Goal: Task Accomplishment & Management: Complete application form

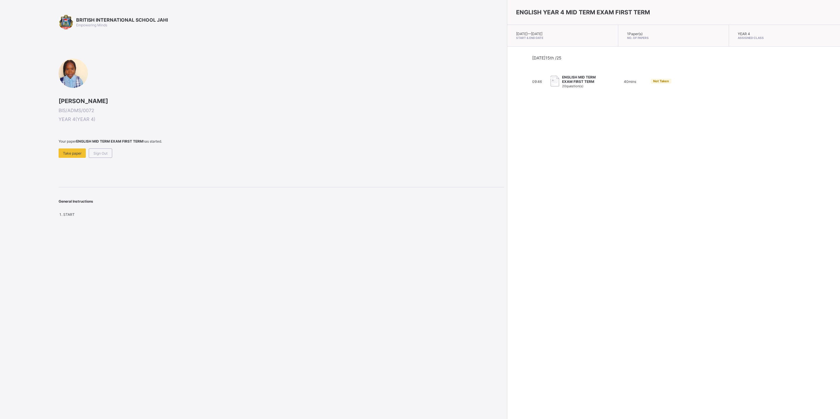
click at [0, 31] on html "BRITISH INTERNATIONAL SCHOOL JAHI Empowering Minds [PERSON_NAME] BIS/ADMS/0072 …" at bounding box center [420, 209] width 840 height 419
click at [107, 149] on div "Sign Out" at bounding box center [100, 152] width 23 height 9
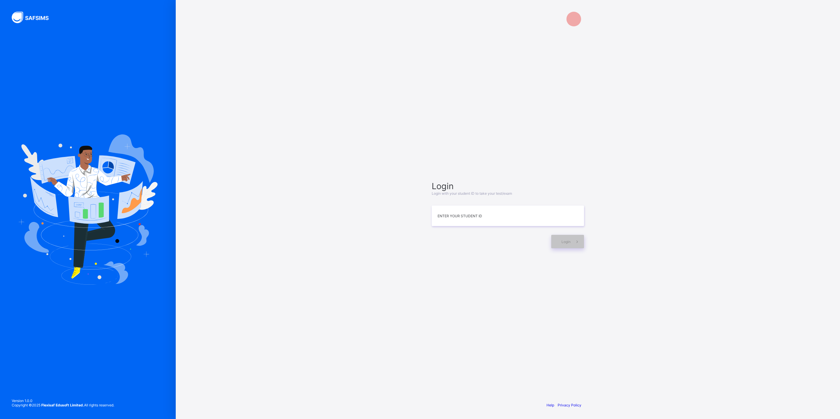
click at [107, 149] on img at bounding box center [87, 209] width 139 height 150
click at [543, 216] on input at bounding box center [507, 216] width 152 height 20
type input "**********"
click at [577, 238] on span at bounding box center [576, 241] width 13 height 13
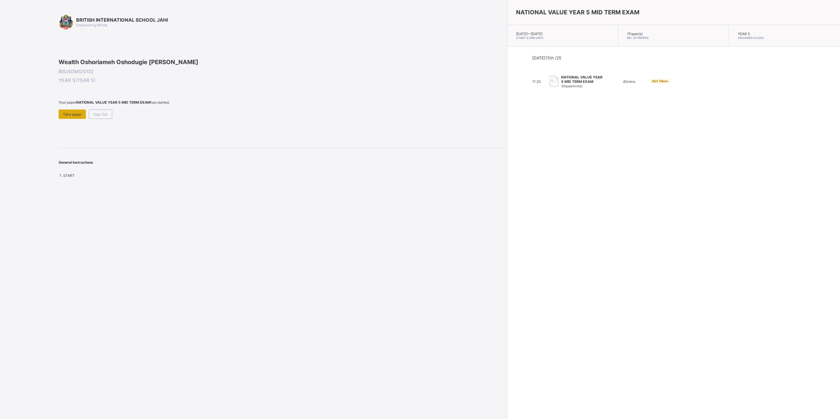
click at [75, 117] on span "Take paper" at bounding box center [72, 114] width 18 height 4
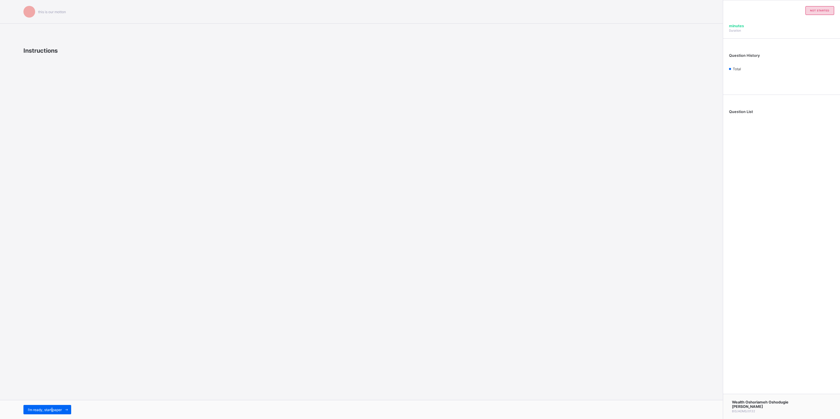
drag, startPoint x: 52, startPoint y: 407, endPoint x: 54, endPoint y: 402, distance: 5.1
click at [54, 402] on div "I’m ready, start paper" at bounding box center [361, 409] width 722 height 19
click at [59, 410] on span "I’m ready, start paper" at bounding box center [45, 409] width 34 height 4
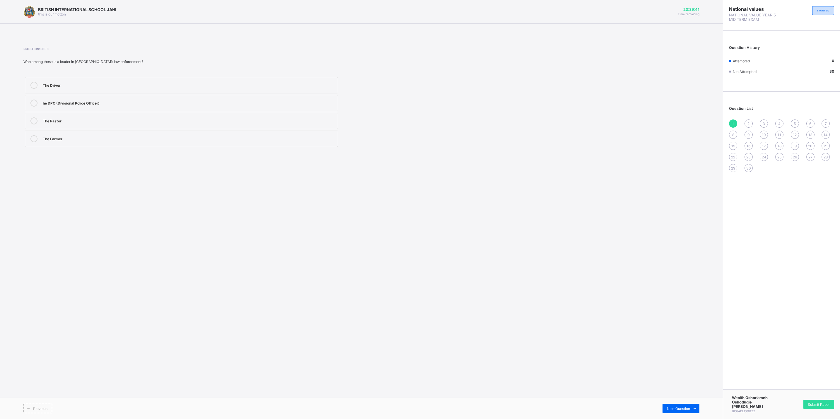
click at [377, 202] on div "BRITISH INTERNATIONAL SCHOOL JAHI this is our [PERSON_NAME] 23:39:41 Time remai…" at bounding box center [361, 209] width 722 height 419
click at [155, 105] on div "he DPO (Divisional Police Officer)" at bounding box center [189, 103] width 292 height 6
click at [693, 404] on span at bounding box center [694, 408] width 9 height 9
click at [277, 128] on label "Religious leadership" at bounding box center [181, 121] width 313 height 16
click at [691, 413] on span at bounding box center [694, 408] width 9 height 9
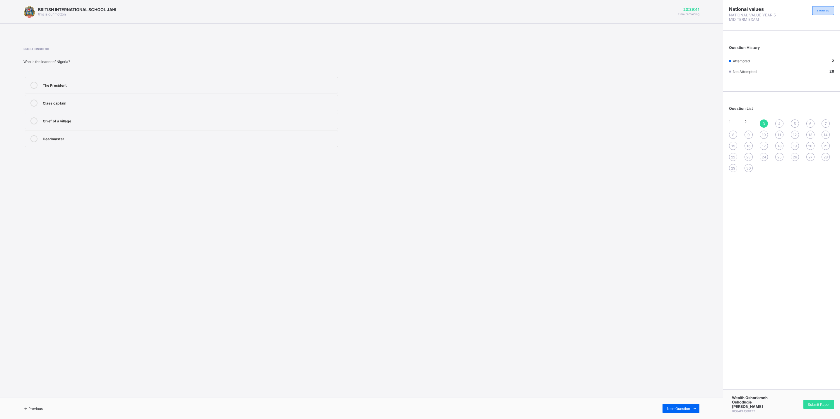
click at [82, 82] on div "The President" at bounding box center [189, 85] width 292 height 6
click at [697, 412] on span at bounding box center [694, 408] width 9 height 9
click at [124, 141] on div "Democratic" at bounding box center [189, 138] width 292 height 6
click at [691, 411] on span at bounding box center [694, 408] width 9 height 9
click at [121, 150] on div "Question 5 of 30 Which of the following is a traditional leader? The Senate Pre…" at bounding box center [361, 97] width 676 height 119
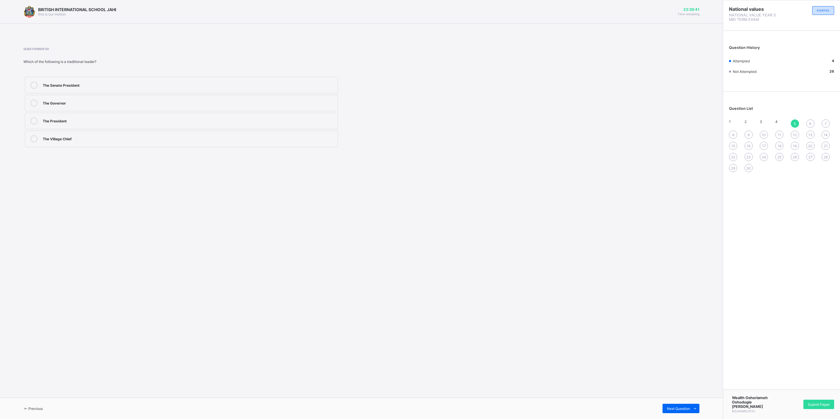
click at [129, 143] on label "The Village Chief" at bounding box center [181, 139] width 313 height 16
click at [695, 409] on icon at bounding box center [694, 409] width 4 height 4
click at [220, 84] on div "allows others to share ideas" at bounding box center [189, 85] width 292 height 6
click at [699, 409] on div "Previous Next Question" at bounding box center [361, 408] width 722 height 21
click at [696, 408] on icon at bounding box center [694, 409] width 4 height 4
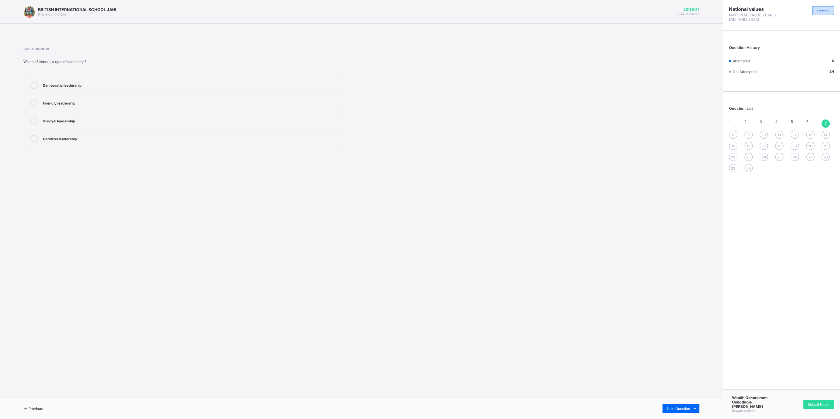
click at [246, 92] on label "Democratic leadership" at bounding box center [181, 85] width 313 height 16
click at [695, 407] on icon at bounding box center [694, 409] width 4 height 4
drag, startPoint x: 85, startPoint y: 144, endPoint x: 88, endPoint y: 148, distance: 4.4
click at [88, 147] on label "Courage" at bounding box center [181, 139] width 313 height 16
click at [688, 409] on span "Next Question" at bounding box center [678, 408] width 23 height 4
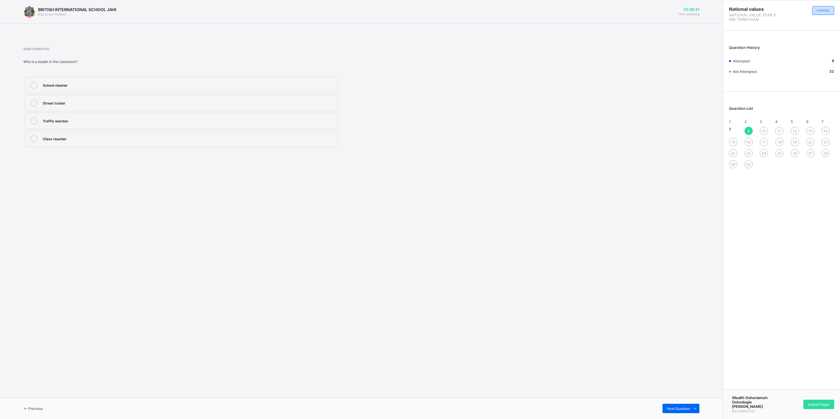
click at [164, 147] on label "Class teacher" at bounding box center [181, 139] width 313 height 16
click at [698, 410] on span at bounding box center [694, 408] width 9 height 9
click at [121, 103] on div "caring and honest" at bounding box center [189, 103] width 292 height 6
click at [696, 407] on icon at bounding box center [694, 409] width 4 height 4
click at [160, 83] on div "Guiding and directing people" at bounding box center [189, 85] width 292 height 6
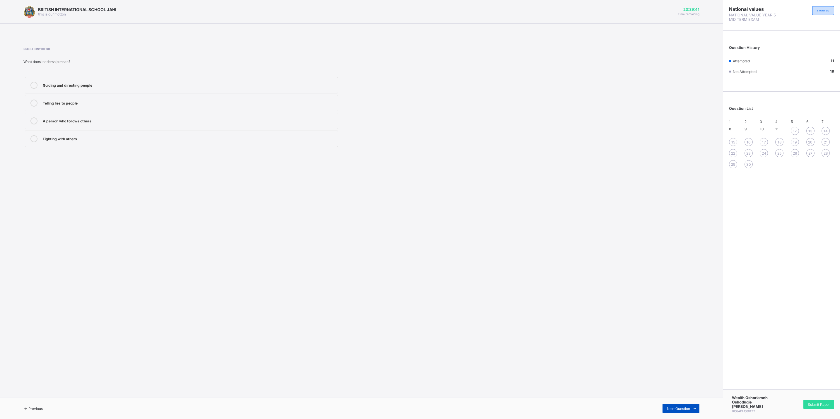
click at [692, 407] on icon at bounding box center [694, 409] width 4 height 4
click at [77, 83] on div "Nurses and Red Cross members" at bounding box center [189, 85] width 292 height 6
click at [694, 408] on icon at bounding box center [694, 409] width 4 height 4
click at [241, 126] on label "Joining a charity group to clean the environment" at bounding box center [181, 121] width 313 height 16
click at [695, 407] on icon at bounding box center [694, 409] width 4 height 4
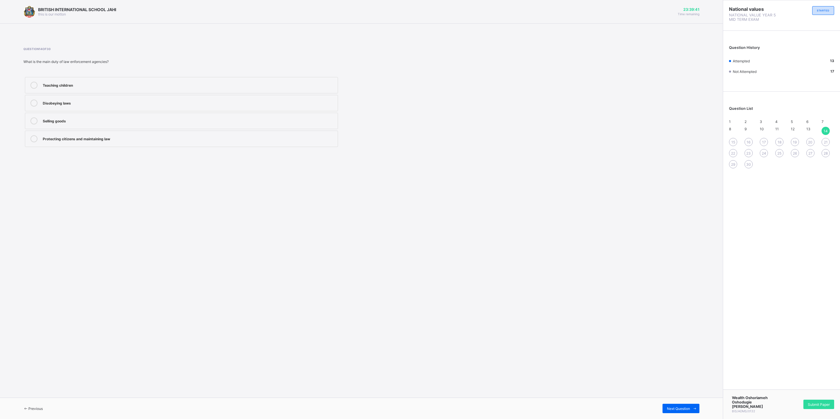
click at [104, 144] on label "Protecting citizens and maintaining law" at bounding box center [181, 139] width 313 height 16
click at [695, 411] on span at bounding box center [694, 408] width 9 height 9
click at [133, 88] on div "corps members" at bounding box center [189, 85] width 292 height 7
click at [691, 410] on span at bounding box center [694, 408] width 9 height 9
click at [254, 144] on label "National Youth Service Corps" at bounding box center [181, 139] width 313 height 16
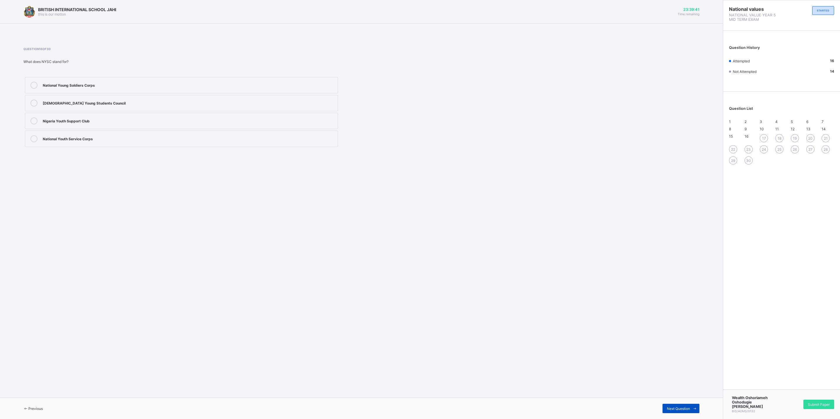
click at [691, 406] on span at bounding box center [694, 408] width 9 height 9
click at [179, 86] on div "[DEMOGRAPHIC_DATA] Army" at bounding box center [189, 85] width 292 height 6
click at [685, 406] on div "Next Question" at bounding box center [680, 408] width 37 height 9
click at [114, 145] on label "Facing punishment" at bounding box center [181, 139] width 313 height 16
click at [689, 407] on span "Next Question" at bounding box center [678, 408] width 23 height 4
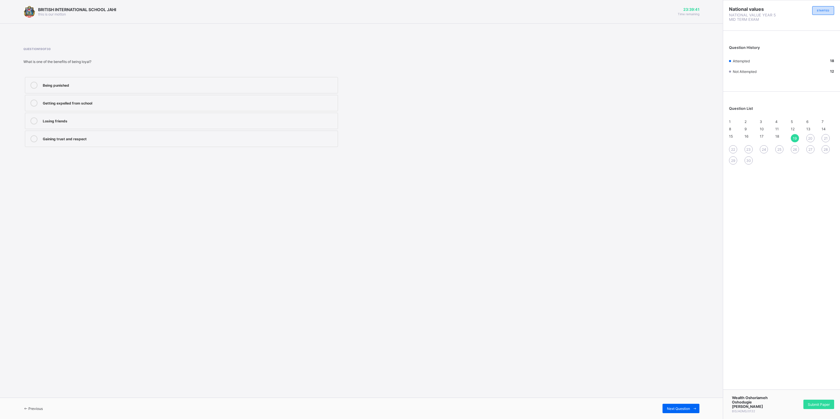
click at [121, 137] on div "Gaining trust and respect" at bounding box center [189, 138] width 292 height 6
click at [691, 409] on span at bounding box center [694, 408] width 9 height 9
drag, startPoint x: 141, startPoint y: 130, endPoint x: 164, endPoint y: 126, distance: 23.3
click at [141, 129] on label "Littering the streets" at bounding box center [181, 121] width 313 height 16
drag, startPoint x: 697, startPoint y: 407, endPoint x: 691, endPoint y: 408, distance: 6.8
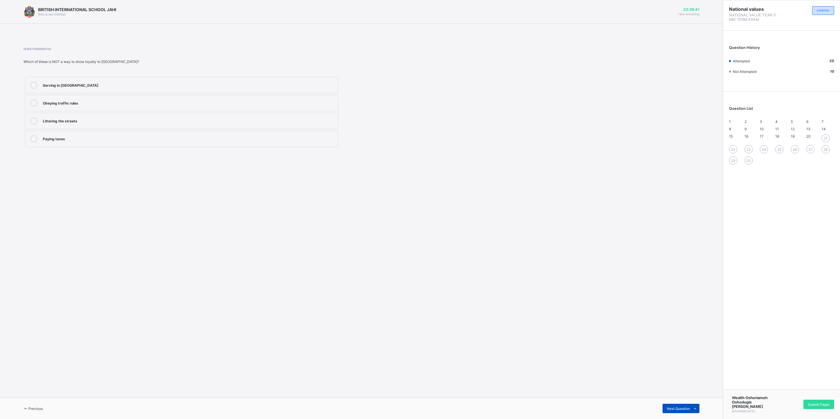
click at [691, 408] on span at bounding box center [694, 408] width 9 height 9
click at [68, 128] on label "caring for and protecting your community" at bounding box center [181, 121] width 313 height 16
click at [696, 407] on icon at bounding box center [694, 409] width 4 height 4
click at [159, 107] on label "pride and respect" at bounding box center [181, 103] width 313 height 16
click at [696, 407] on icon at bounding box center [694, 409] width 4 height 4
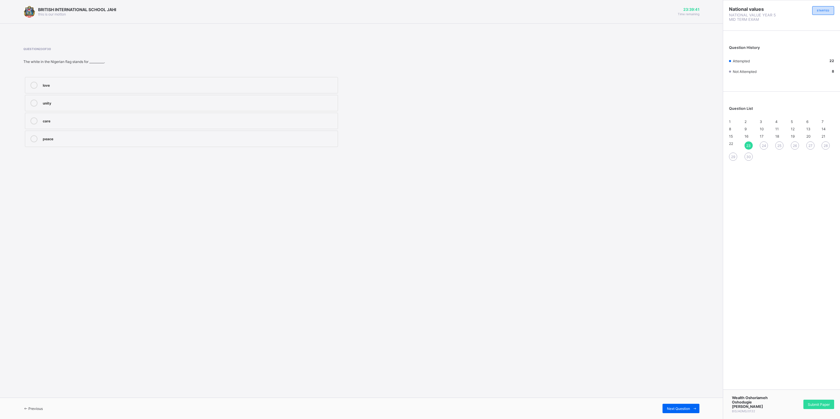
click at [45, 102] on div "unity" at bounding box center [189, 103] width 292 height 6
click at [695, 412] on span at bounding box center [694, 408] width 9 height 9
click at [241, 111] on label "Peace" at bounding box center [181, 103] width 313 height 16
click at [699, 410] on span at bounding box center [694, 408] width 9 height 9
click at [133, 85] on div "respecting the national flag" at bounding box center [189, 85] width 292 height 6
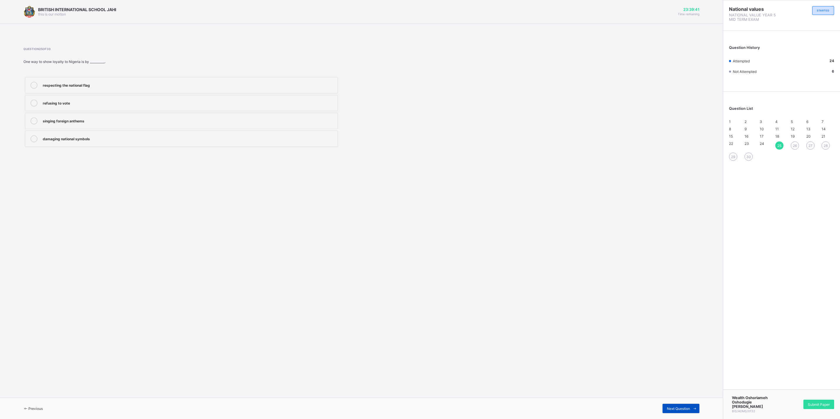
click at [698, 404] on span at bounding box center [694, 408] width 9 height 9
click at [173, 115] on label "Someone who helps their country" at bounding box center [181, 121] width 313 height 16
click at [694, 415] on div "Previous Next Question" at bounding box center [361, 408] width 722 height 21
click at [695, 404] on span at bounding box center [694, 408] width 9 height 9
click at [91, 109] on label "Obey school rules" at bounding box center [181, 103] width 313 height 16
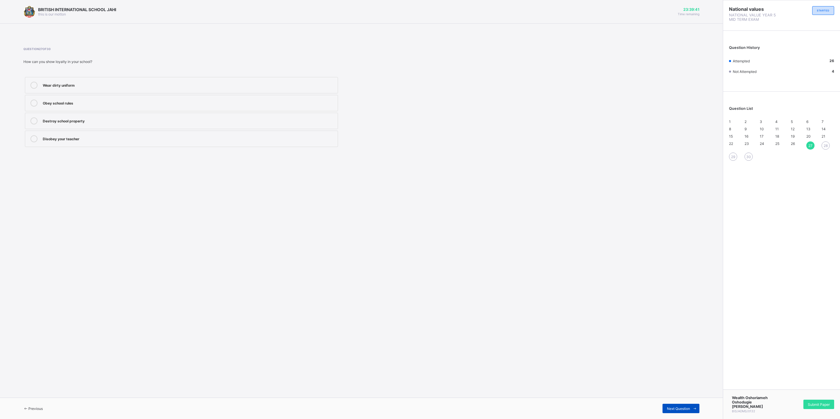
click at [692, 409] on icon at bounding box center [694, 409] width 4 height 4
click at [806, 150] on div "27" at bounding box center [810, 145] width 8 height 8
click at [149, 108] on label "Obey school rules" at bounding box center [181, 103] width 313 height 16
click at [697, 407] on span at bounding box center [694, 408] width 9 height 9
click at [144, 144] on label "Helping your friend in times of need" at bounding box center [181, 139] width 313 height 16
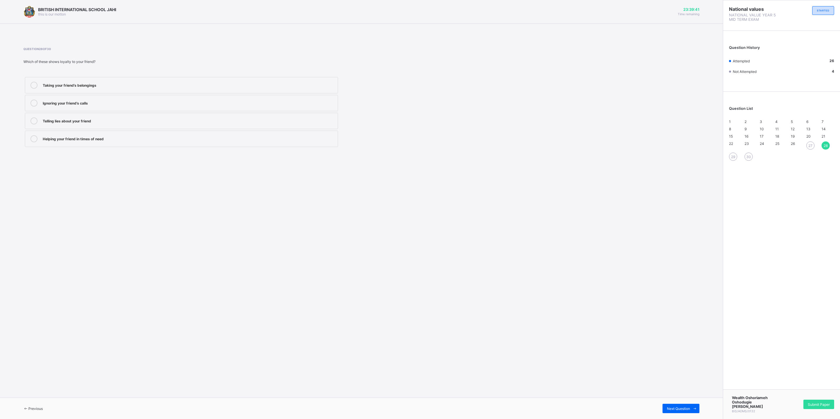
click at [700, 406] on div "Previous Next Question" at bounding box center [361, 408] width 722 height 21
click at [693, 405] on span at bounding box center [694, 408] width 9 height 9
click at [811, 148] on span "27" at bounding box center [810, 145] width 4 height 4
click at [736, 157] on div "1 2 3 4 5 6 7 8 9 10 11 12 13 14 15 16 17 18 19 20 21 22 23 24 25 26 27 28 29 30" at bounding box center [781, 137] width 105 height 37
click at [735, 157] on div "1 2 3 4 5 6 7 8 9 10 11 12 13 14 15 16 17 18 19 20 21 22 23 24 25 26 27 28 29 30" at bounding box center [781, 137] width 105 height 37
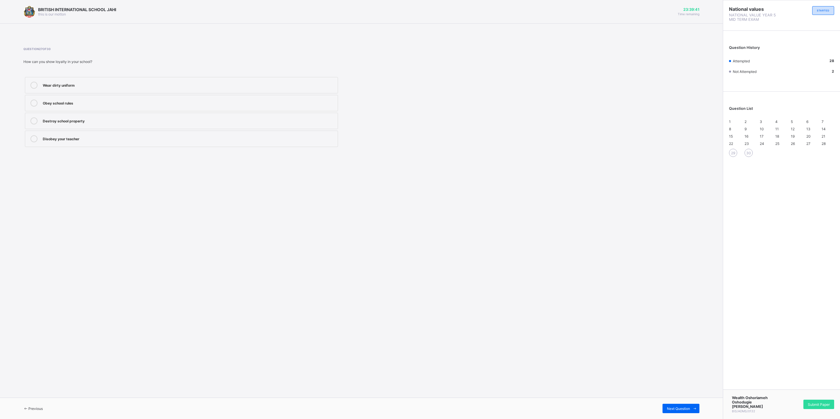
click at [734, 155] on span "29" at bounding box center [733, 153] width 4 height 4
click at [229, 88] on div "faithful and supportive" at bounding box center [189, 85] width 292 height 7
click at [698, 410] on span at bounding box center [694, 408] width 9 height 9
click at [110, 144] on label "Parent" at bounding box center [181, 139] width 313 height 16
click at [814, 400] on div "Wealth Oshoriameh Oshodugie [PERSON_NAME] BIS/ADMS/0132 Submit Paper" at bounding box center [780, 404] width 117 height 30
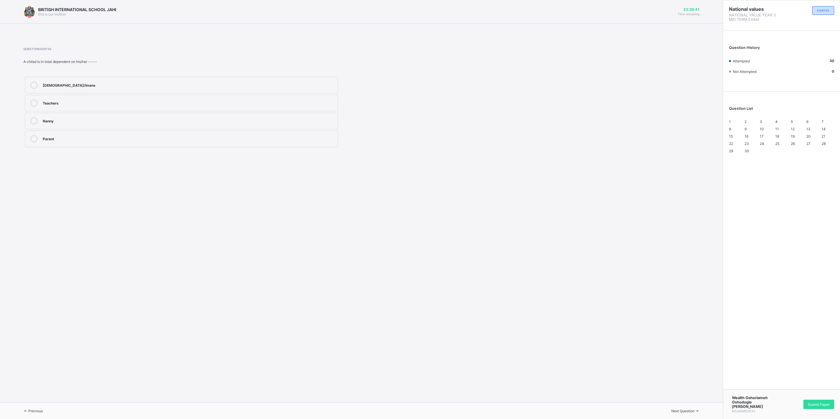
drag, startPoint x: 814, startPoint y: 400, endPoint x: 820, endPoint y: 401, distance: 6.4
click at [820, 401] on div "Submit Paper" at bounding box center [818, 404] width 31 height 9
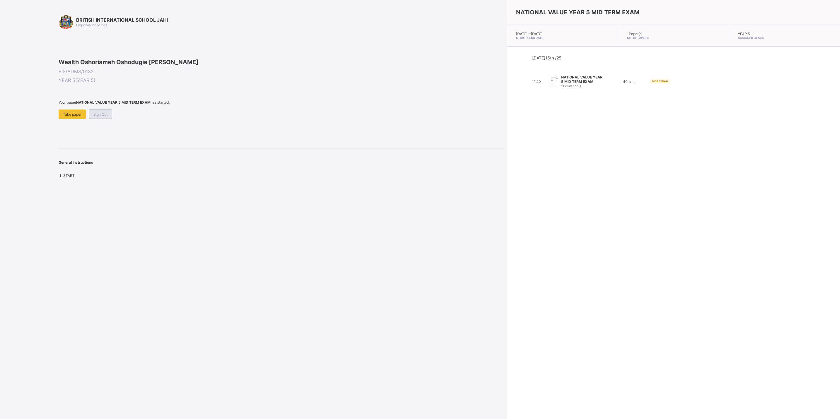
click at [104, 117] on span "Sign Out" at bounding box center [100, 114] width 14 height 4
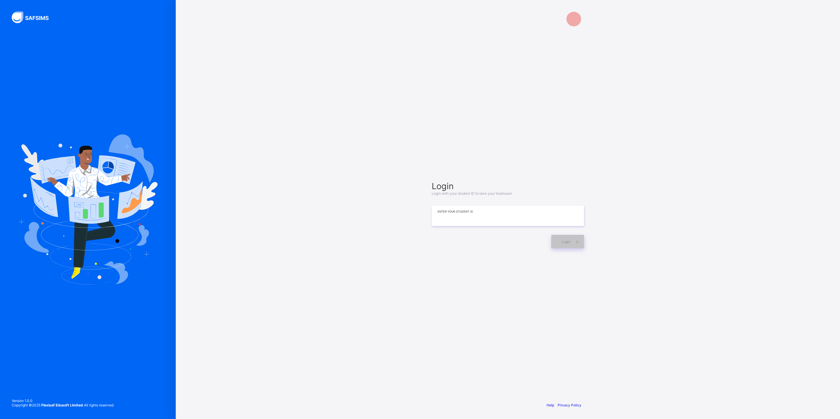
click at [448, 220] on input at bounding box center [507, 215] width 152 height 20
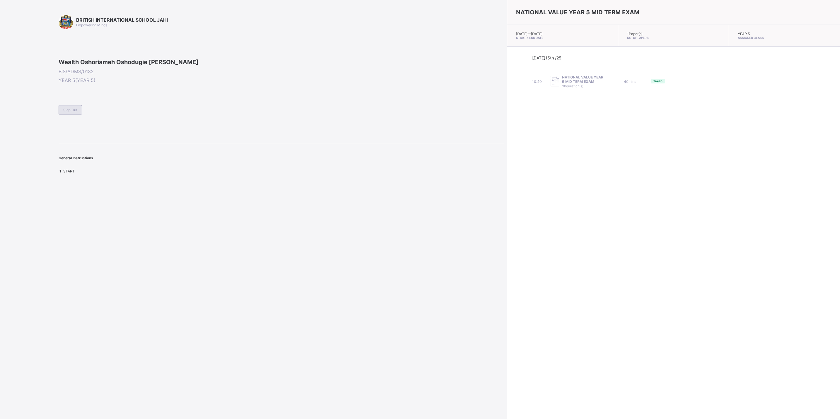
click at [72, 112] on span "Sign Out" at bounding box center [70, 110] width 14 height 4
